Goal: Task Accomplishment & Management: Complete application form

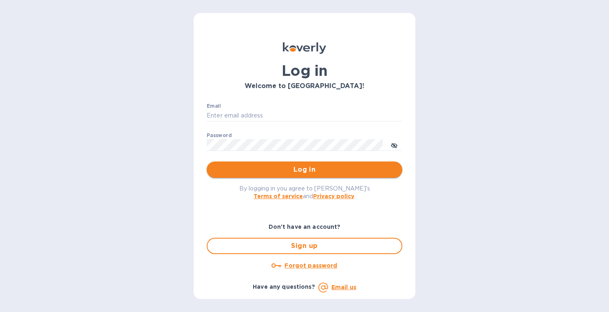
type input "[EMAIL_ADDRESS][DOMAIN_NAME]"
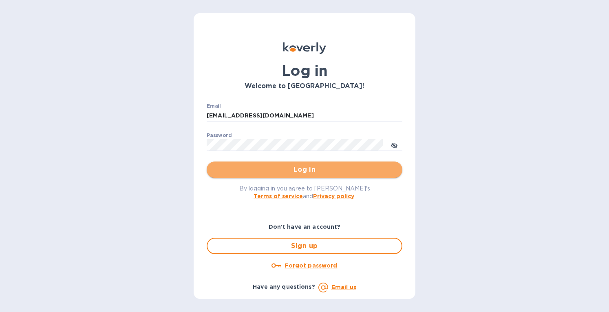
click at [282, 168] on span "Log in" at bounding box center [304, 170] width 183 height 10
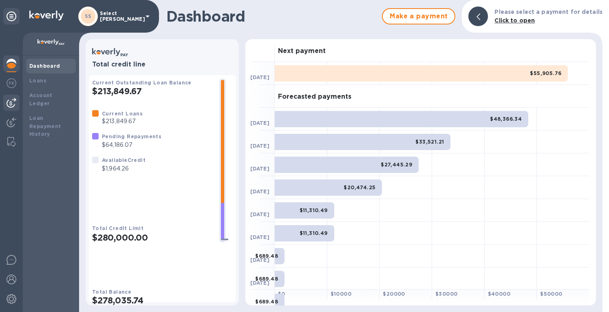
click at [11, 99] on img at bounding box center [12, 103] width 10 height 10
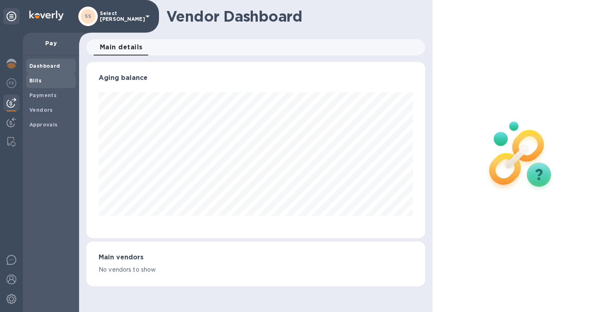
click at [37, 79] on b "Bills" at bounding box center [35, 80] width 12 height 6
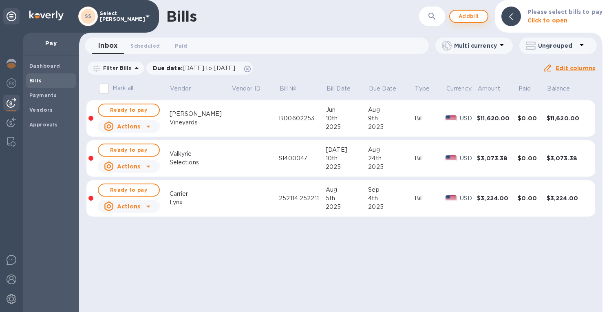
click at [480, 17] on span "Add bill" at bounding box center [469, 16] width 24 height 10
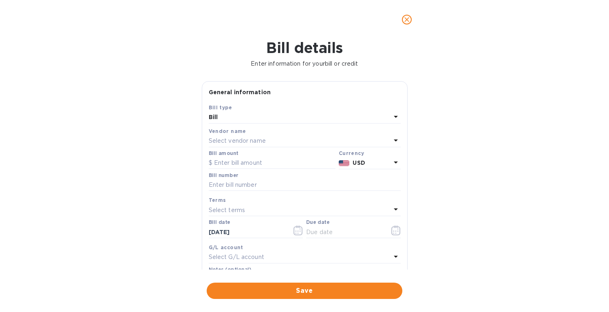
click at [236, 139] on p "Select vendor name" at bounding box center [237, 141] width 57 height 9
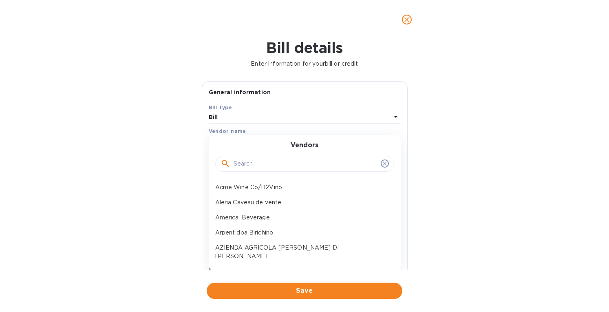
click at [242, 162] on input "text" at bounding box center [306, 164] width 144 height 12
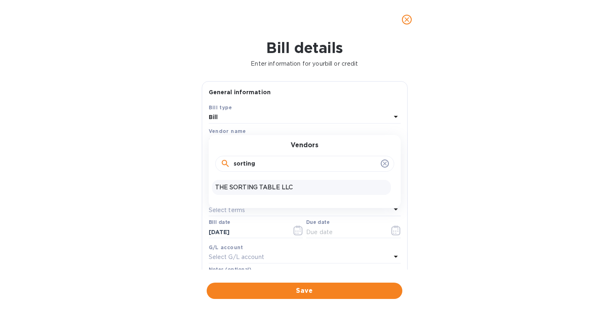
type input "sorting"
click at [267, 185] on p "THE SORTING TABLE LLC" at bounding box center [301, 187] width 172 height 9
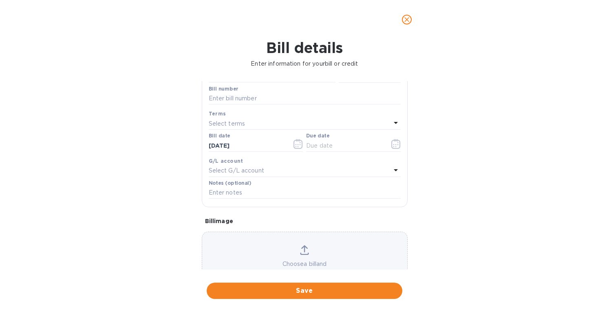
scroll to position [117, 0]
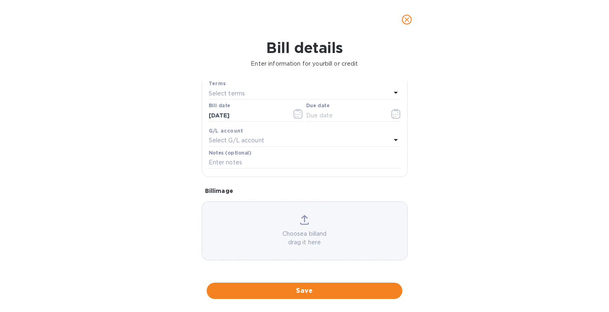
click at [309, 209] on div "Choose a bill and drag it here" at bounding box center [305, 230] width 206 height 59
click at [302, 220] on icon at bounding box center [304, 220] width 9 height 10
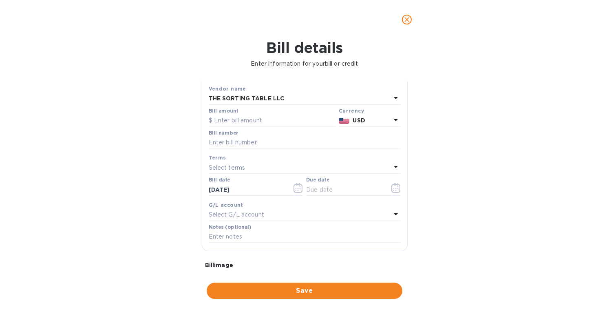
scroll to position [35, 0]
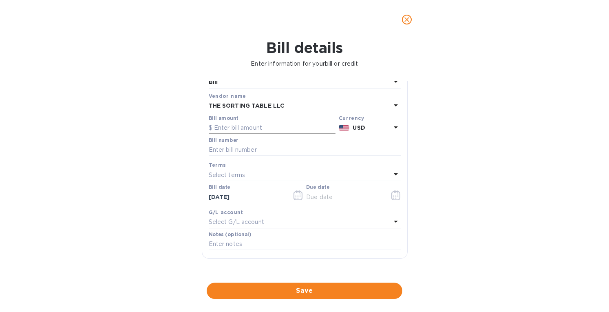
click at [226, 127] on input "text" at bounding box center [272, 128] width 127 height 12
type input "2,016.28"
click at [237, 150] on input "text" at bounding box center [305, 150] width 192 height 12
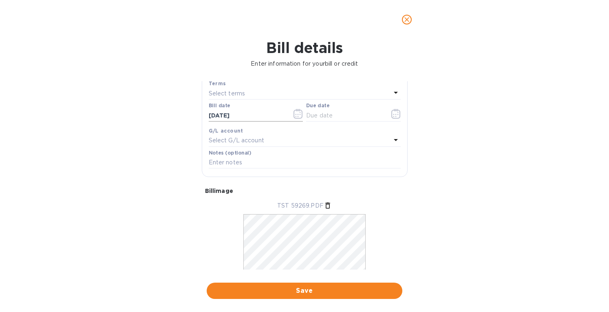
type input "59269"
drag, startPoint x: 246, startPoint y: 113, endPoint x: 168, endPoint y: 112, distance: 77.9
click at [168, 112] on div "Bill details Enter information for your bill or credit General information Save…" at bounding box center [304, 175] width 609 height 273
type input "[DATE]"
click at [246, 88] on div "Select terms" at bounding box center [300, 93] width 182 height 11
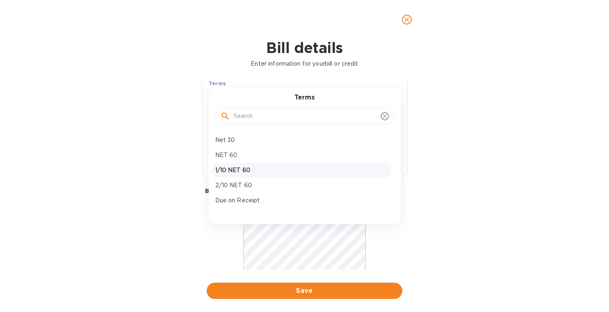
scroll to position [73, 0]
click at [232, 158] on p "Net 45" at bounding box center [301, 158] width 172 height 9
type input "[DATE]"
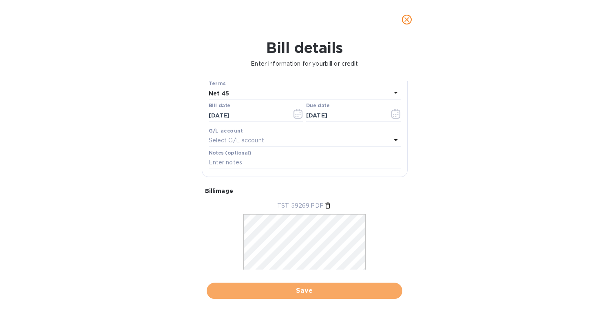
drag, startPoint x: 304, startPoint y: 286, endPoint x: 298, endPoint y: 270, distance: 16.8
click at [303, 285] on button "Save" at bounding box center [305, 291] width 196 height 16
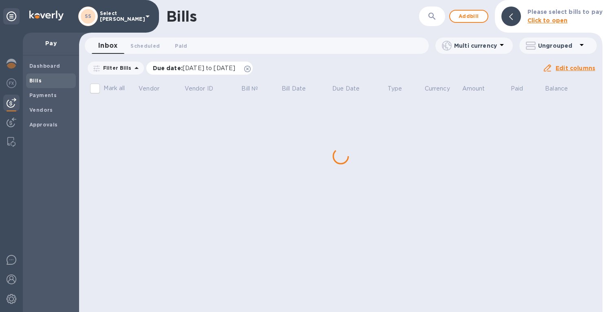
drag, startPoint x: 259, startPoint y: 68, endPoint x: 264, endPoint y: 69, distance: 5.0
click at [244, 69] on span "Due date : [DATE] to [DATE]" at bounding box center [198, 68] width 91 height 8
click at [251, 68] on icon at bounding box center [247, 69] width 7 height 7
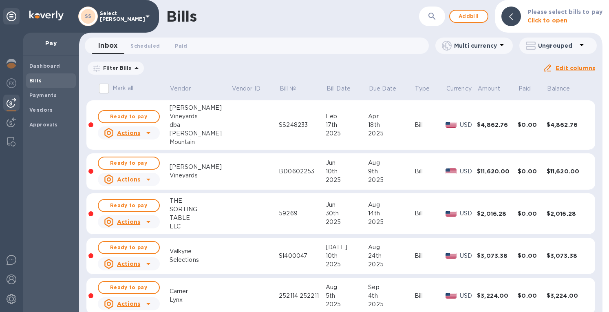
scroll to position [12, 0]
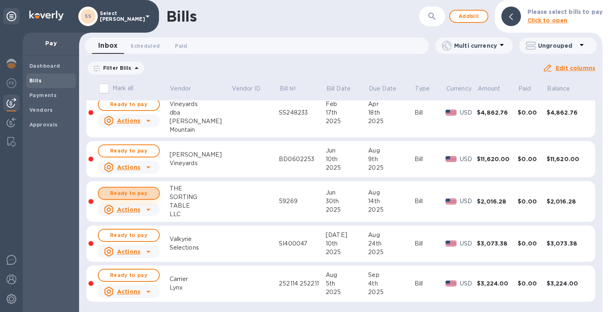
drag, startPoint x: 130, startPoint y: 189, endPoint x: 297, endPoint y: 155, distance: 170.6
click at [131, 190] on span "Ready to pay" at bounding box center [128, 193] width 47 height 10
drag, startPoint x: 124, startPoint y: 190, endPoint x: 133, endPoint y: 183, distance: 12.5
click at [124, 190] on span "Ready to pay" at bounding box center [128, 193] width 47 height 10
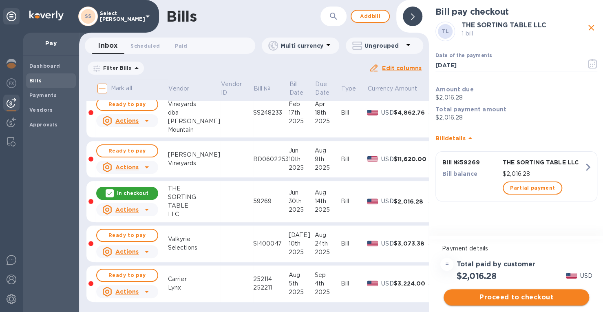
click at [519, 296] on span "Proceed to checkout" at bounding box center [516, 297] width 133 height 10
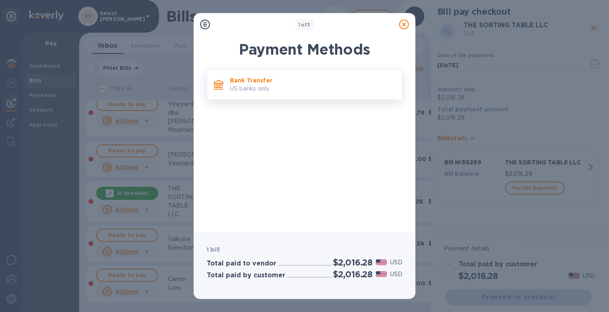
click at [305, 88] on p "US banks only." at bounding box center [313, 88] width 166 height 9
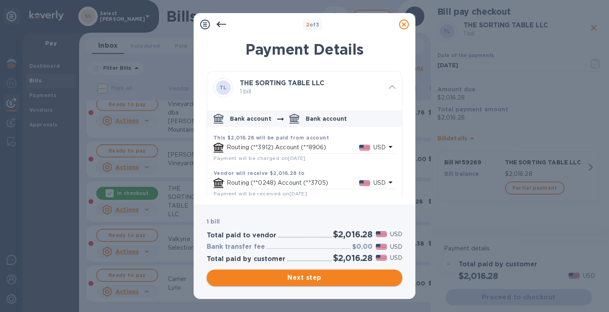
click at [309, 278] on span "Next step" at bounding box center [304, 278] width 183 height 10
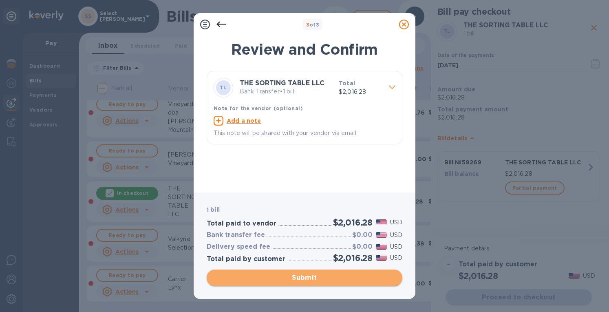
click at [296, 276] on span "Submit" at bounding box center [304, 278] width 183 height 10
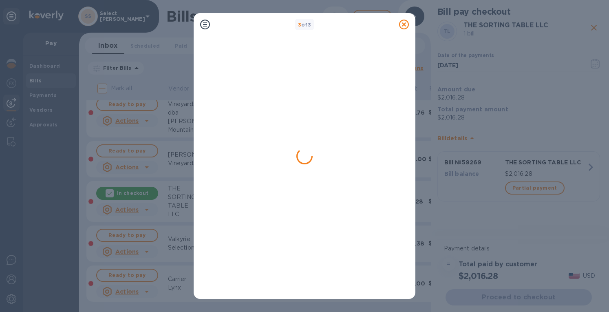
scroll to position [0, 0]
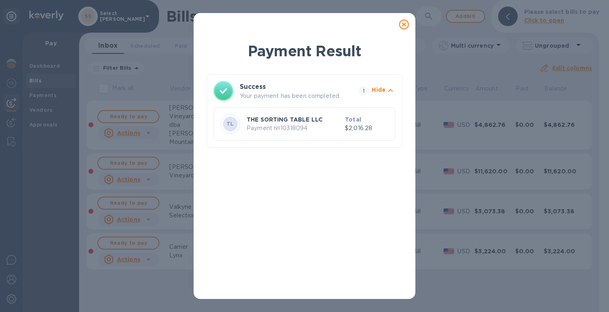
click at [402, 25] on icon at bounding box center [404, 25] width 10 height 10
